Goal: Book appointment/travel/reservation

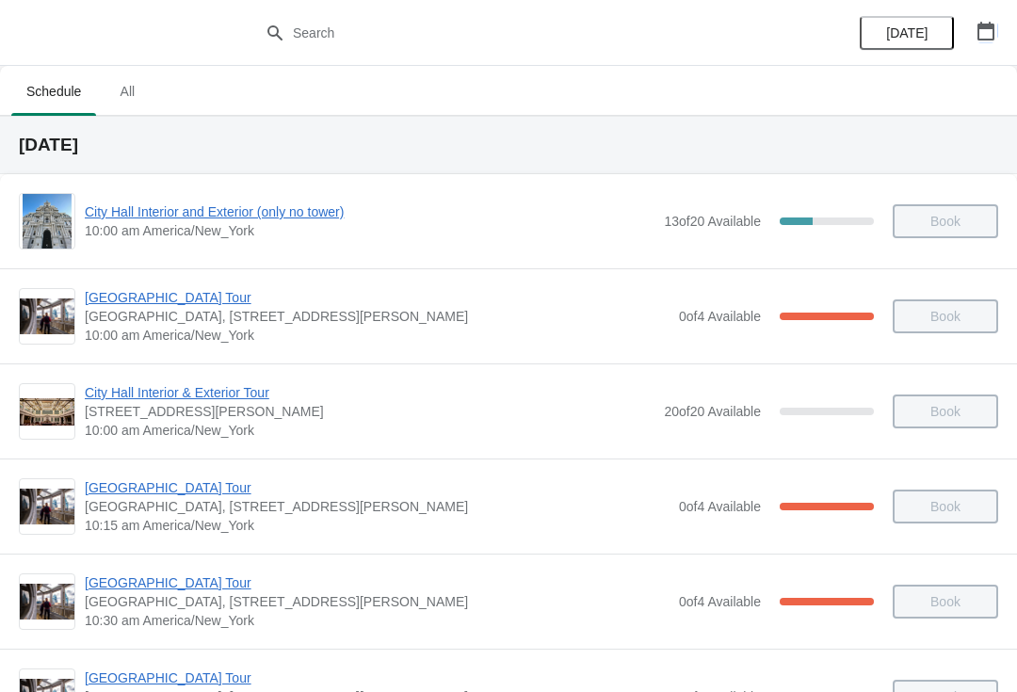
click at [989, 24] on icon "button" at bounding box center [985, 31] width 17 height 19
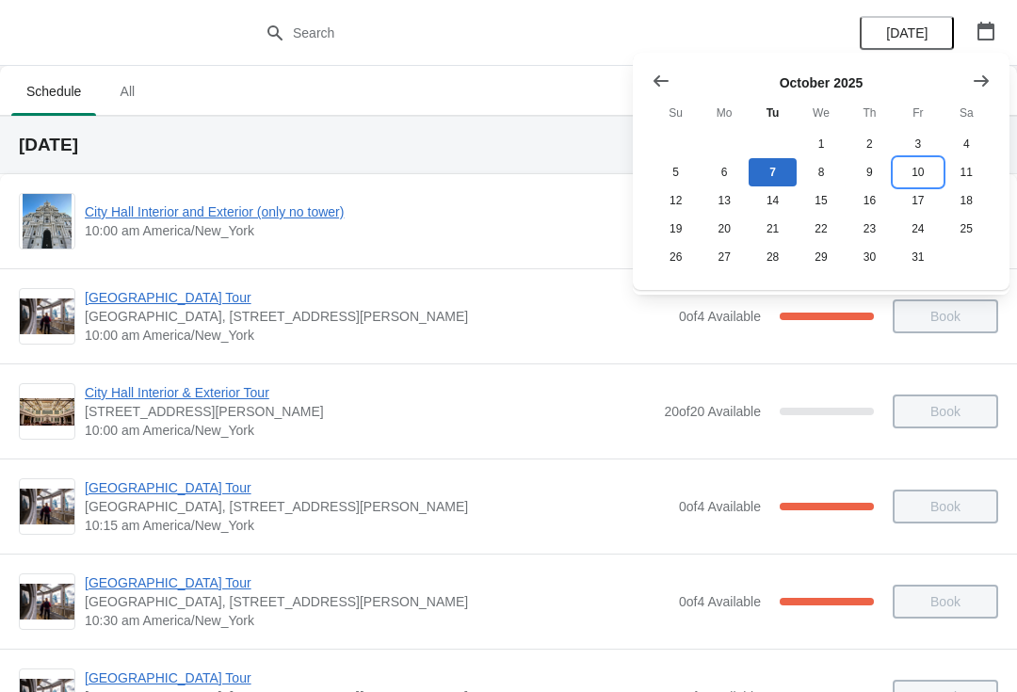
click at [922, 166] on button "10" at bounding box center [917, 172] width 48 height 28
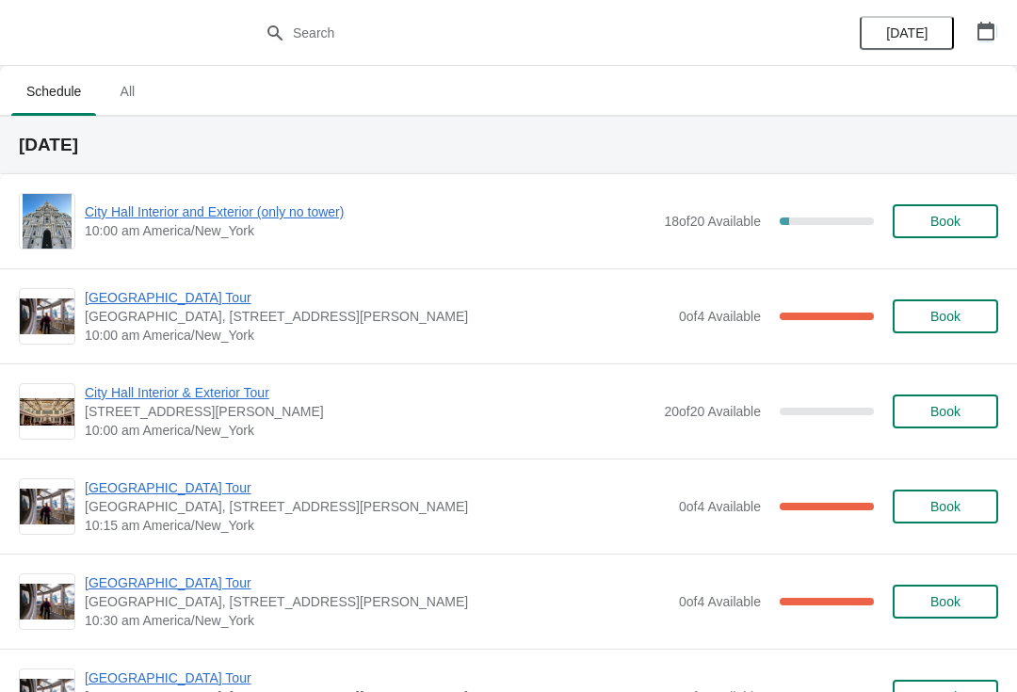
click at [1002, 33] on button "button" at bounding box center [986, 31] width 34 height 34
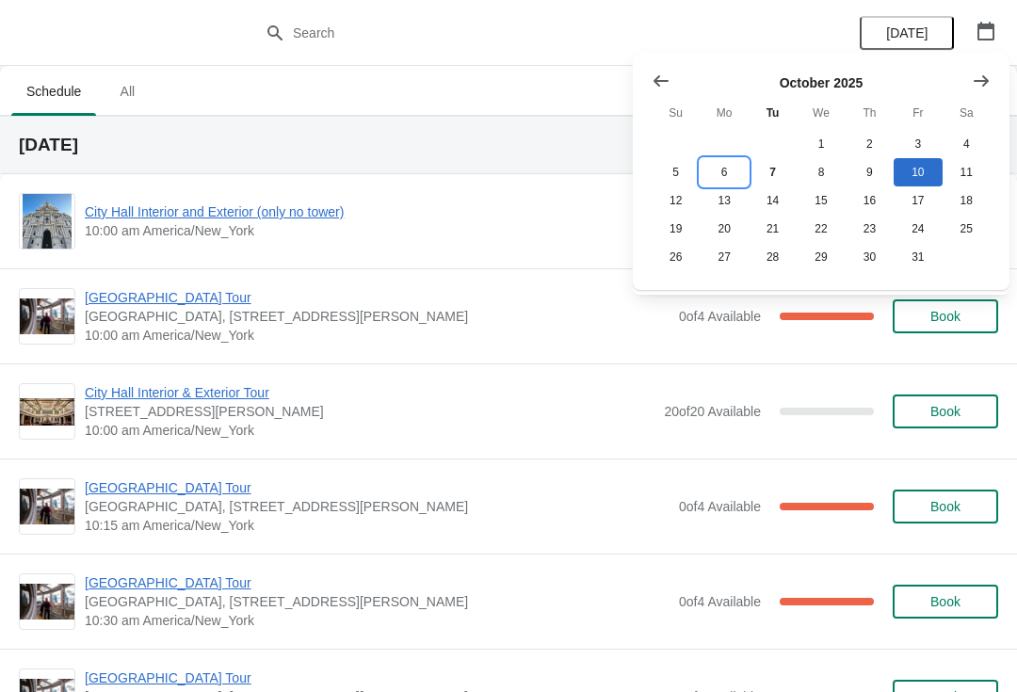
click at [728, 176] on button "6" at bounding box center [723, 172] width 48 height 28
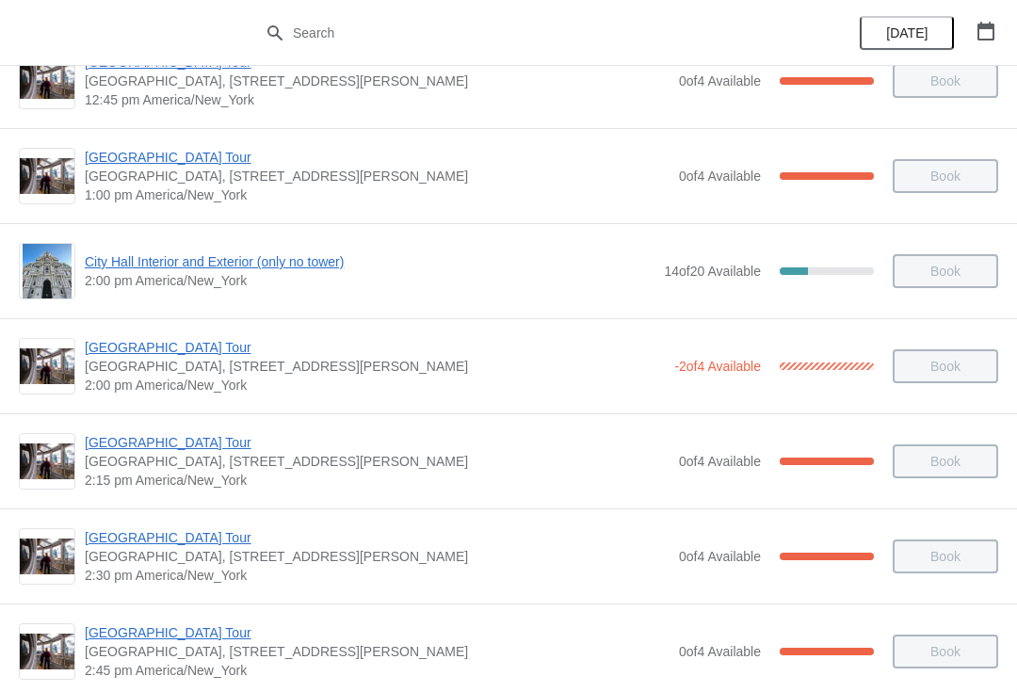
scroll to position [1303, 0]
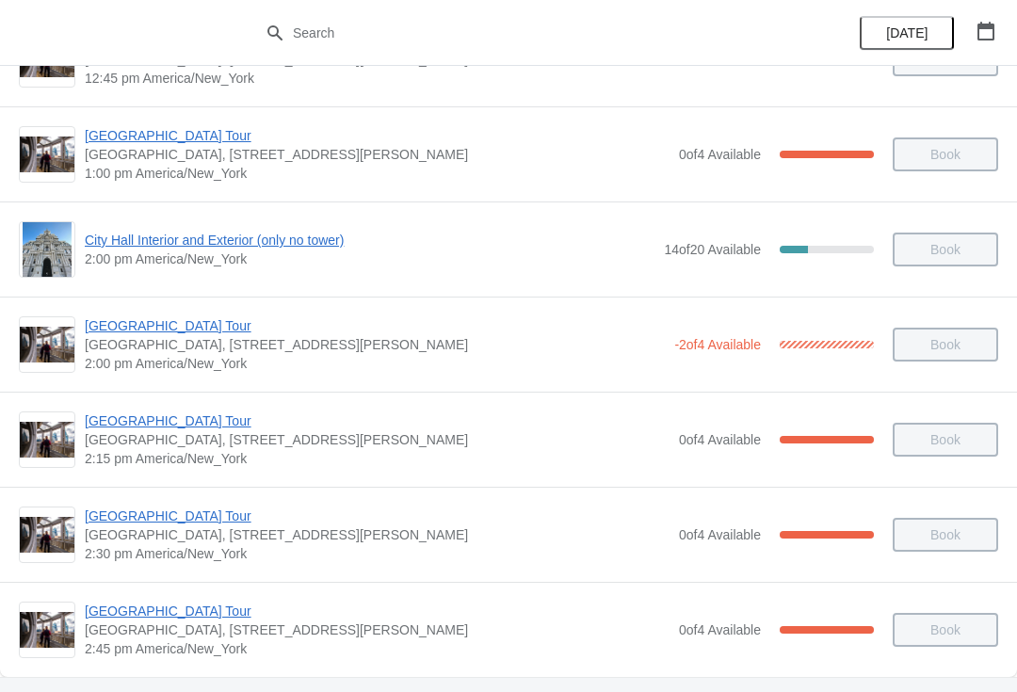
click at [170, 518] on span "[GEOGRAPHIC_DATA] Tour" at bounding box center [377, 515] width 585 height 19
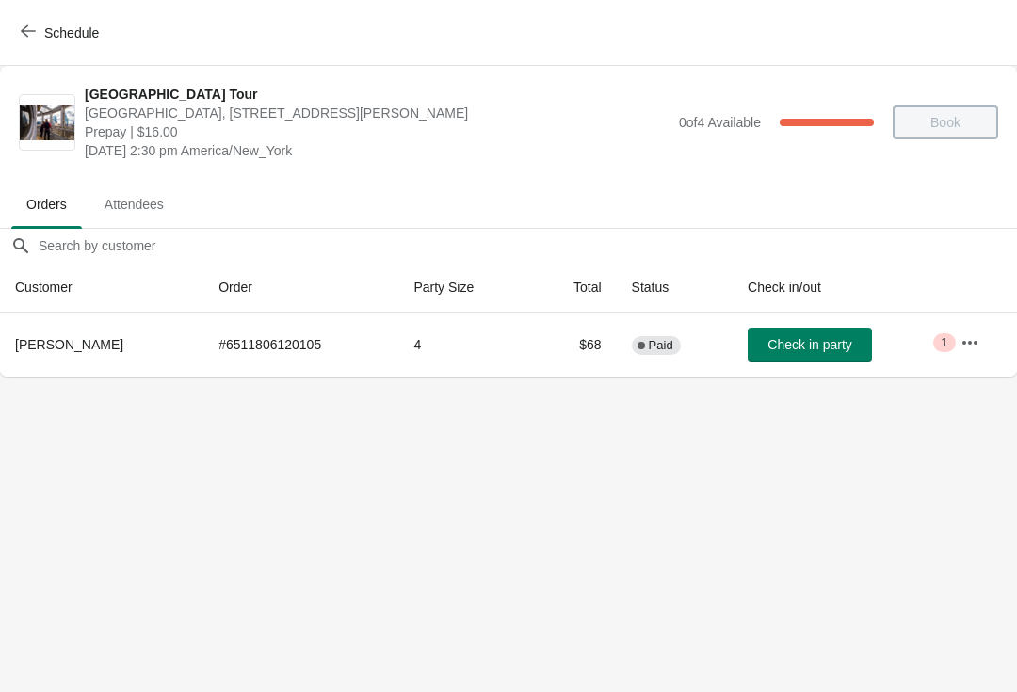
click at [960, 352] on button "button" at bounding box center [970, 343] width 34 height 34
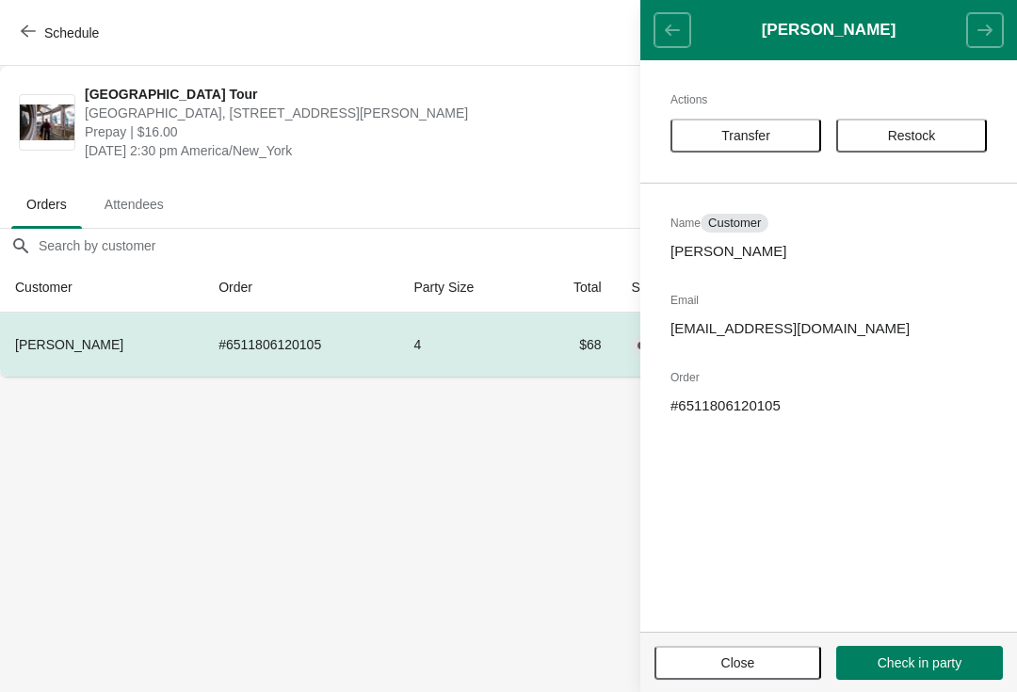
click at [412, 509] on body "Schedule [GEOGRAPHIC_DATA] [GEOGRAPHIC_DATA], [STREET_ADDRESS][PERSON_NAME] Pre…" at bounding box center [508, 346] width 1017 height 692
click at [28, 39] on span "button" at bounding box center [28, 33] width 15 height 18
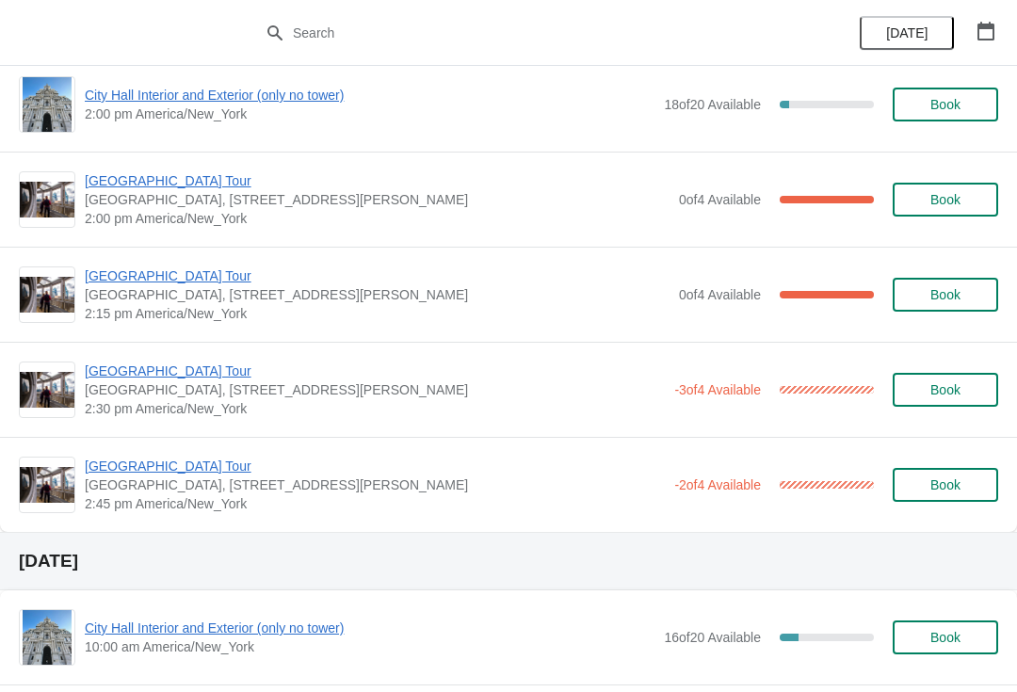
scroll to position [1449, 0]
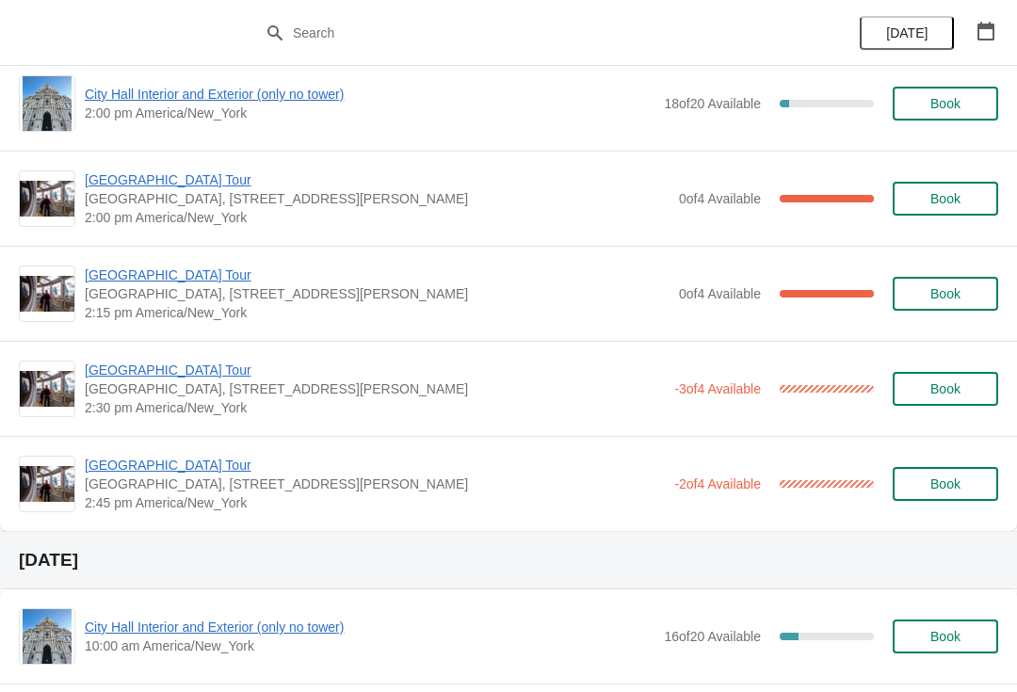
click at [166, 377] on span "[GEOGRAPHIC_DATA] Tour" at bounding box center [375, 370] width 580 height 19
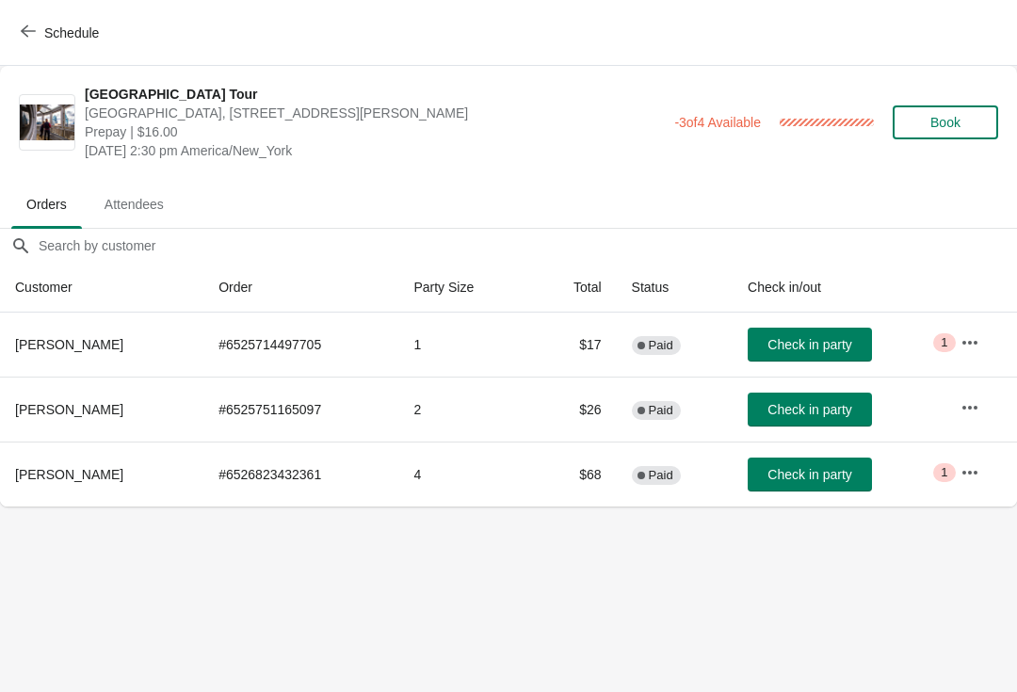
click at [29, 38] on icon "button" at bounding box center [28, 31] width 15 height 15
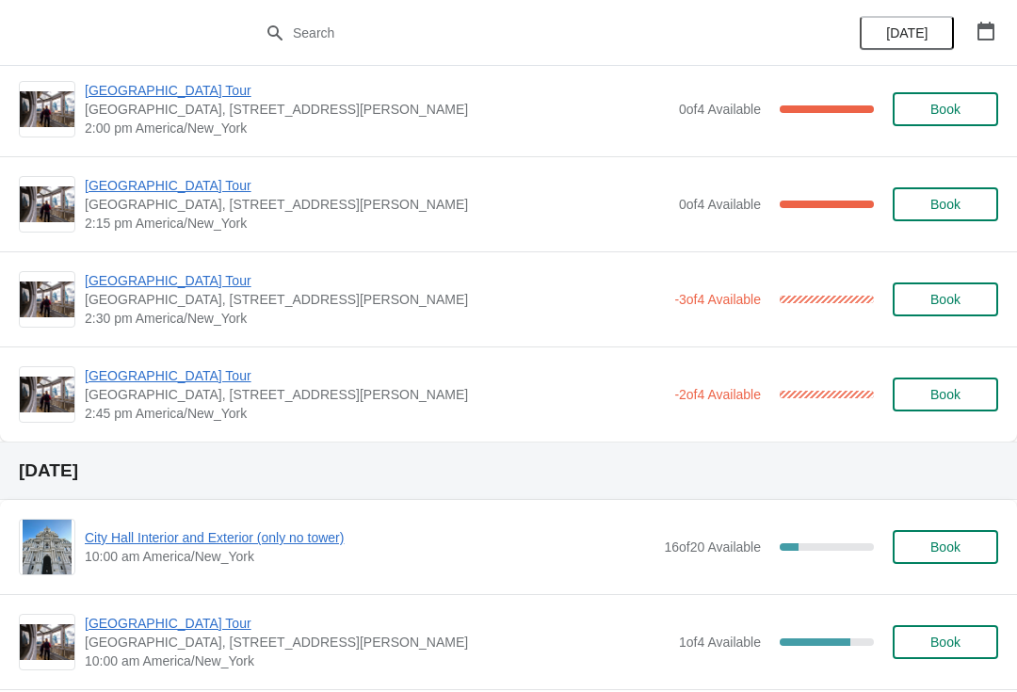
scroll to position [1540, 0]
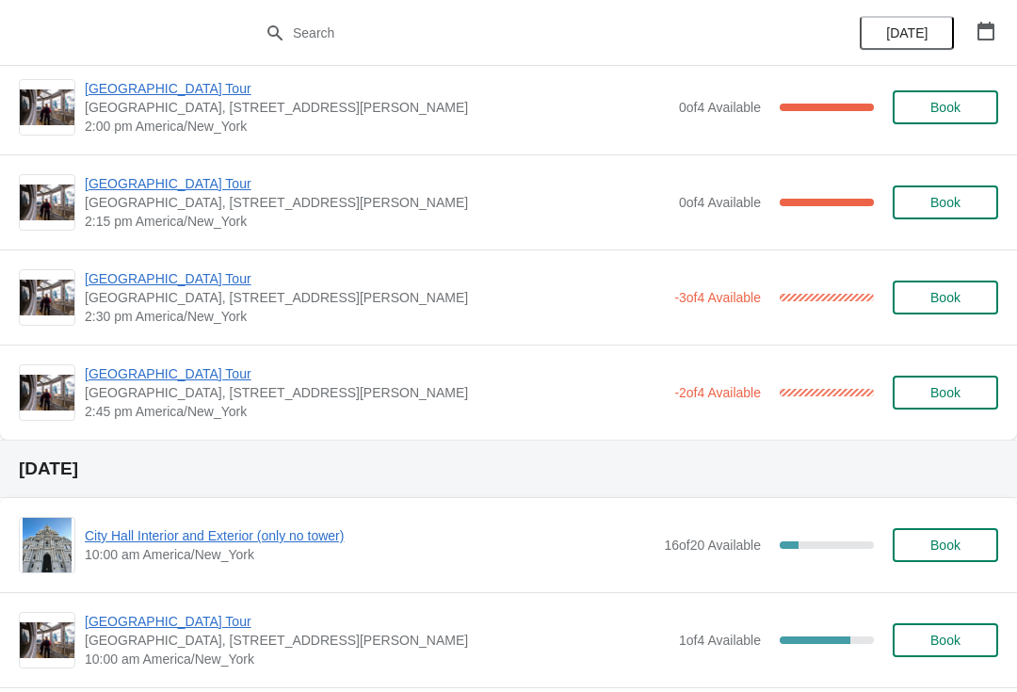
click at [152, 377] on span "[GEOGRAPHIC_DATA] Tour" at bounding box center [375, 373] width 580 height 19
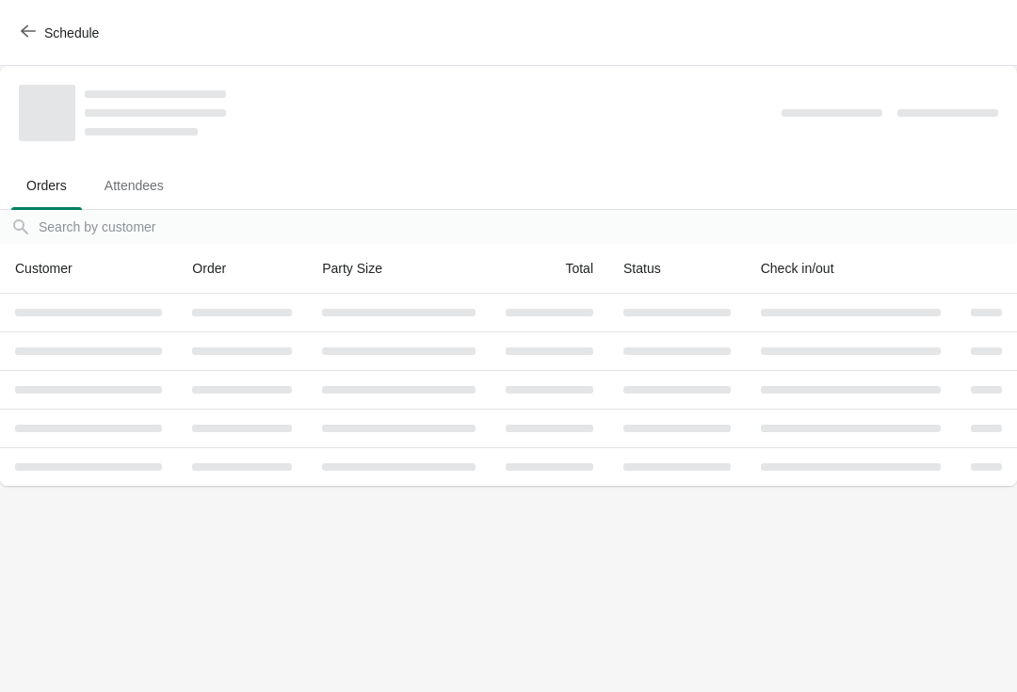
scroll to position [0, 0]
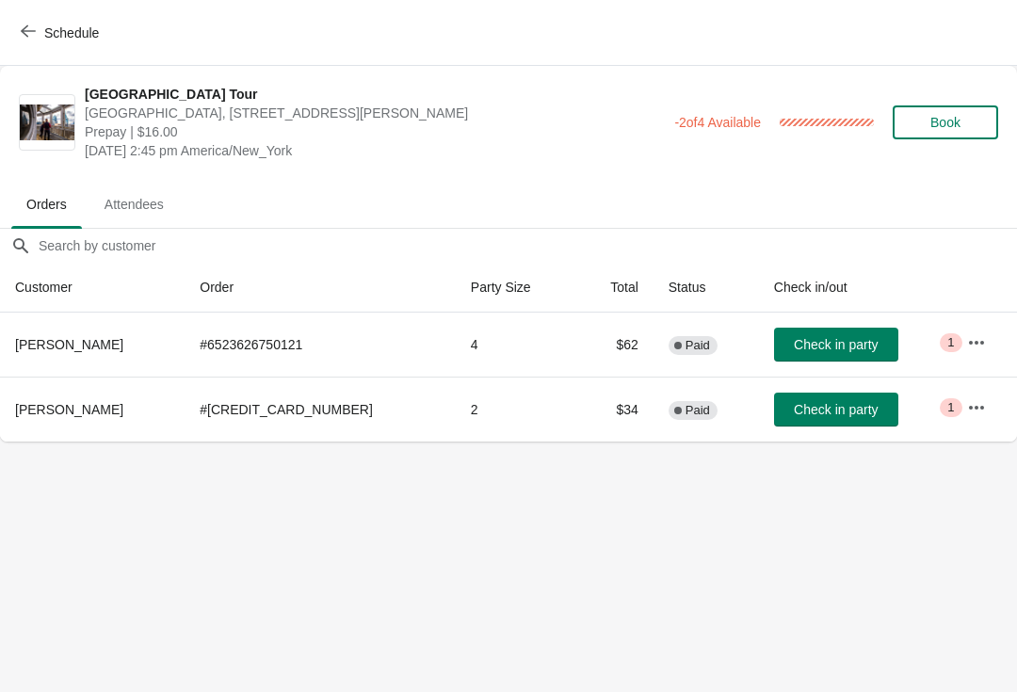
click at [26, 38] on icon "button" at bounding box center [28, 31] width 15 height 15
